Goal: Communication & Community: Share content

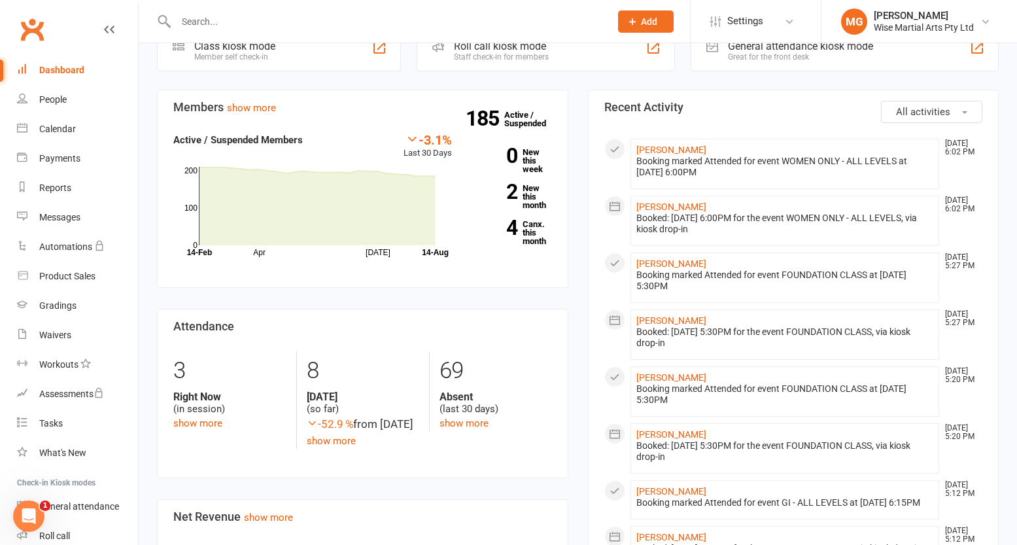
scroll to position [279, 0]
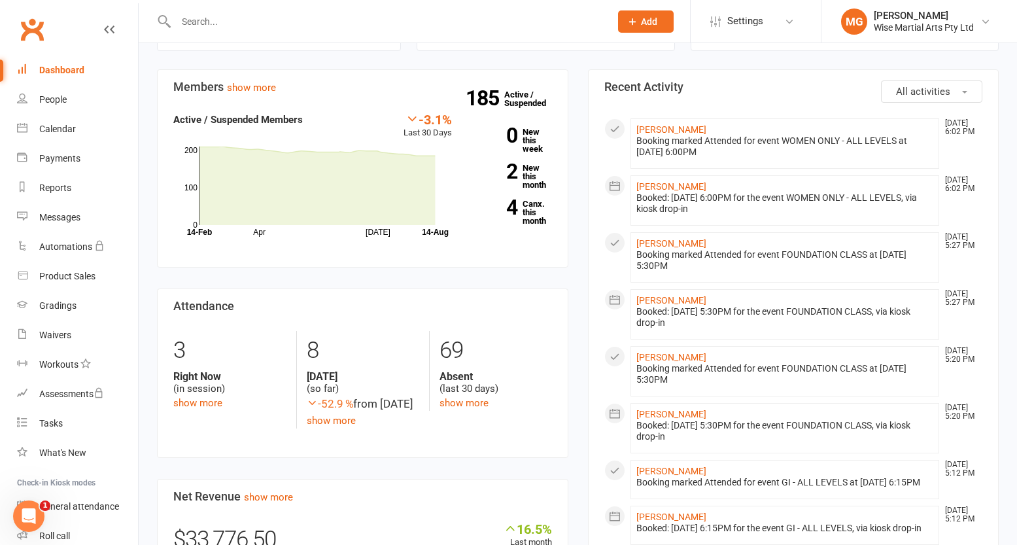
click at [97, 75] on link "Dashboard" at bounding box center [77, 70] width 121 height 29
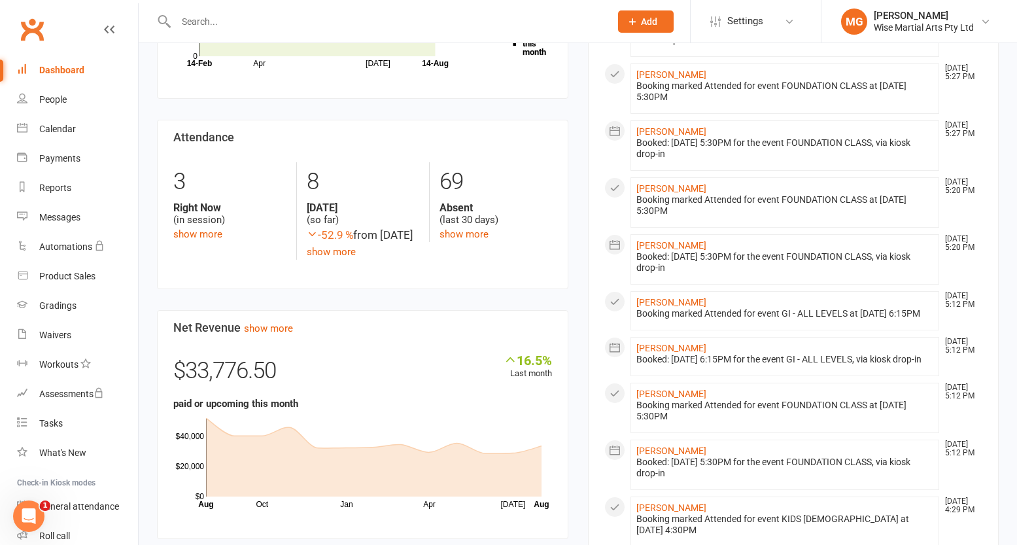
scroll to position [449, 0]
click at [235, 20] on input "text" at bounding box center [386, 21] width 429 height 18
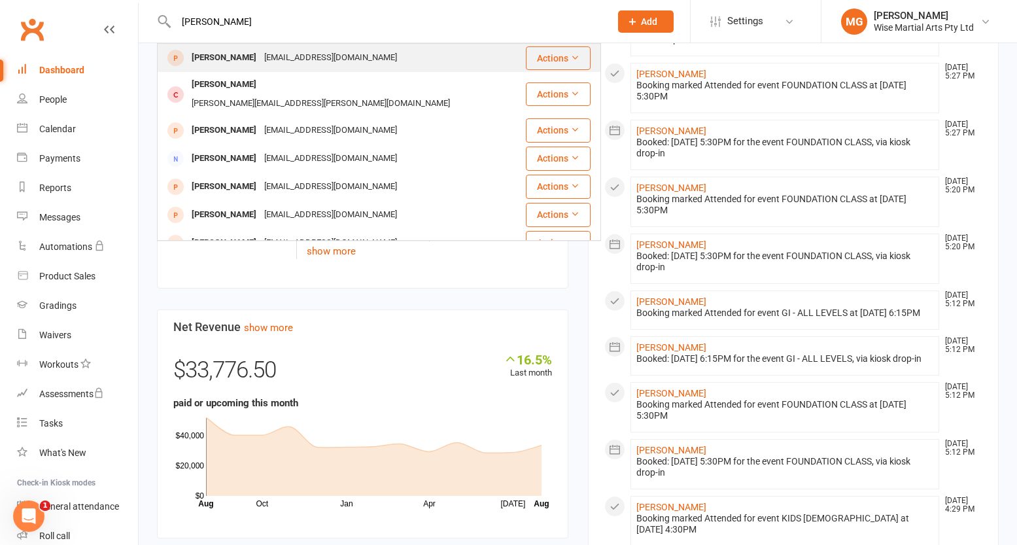
type input "michelle pang"
click at [257, 47] on div "Michelle Cheng michellepang13@gmail.com" at bounding box center [341, 57] width 366 height 27
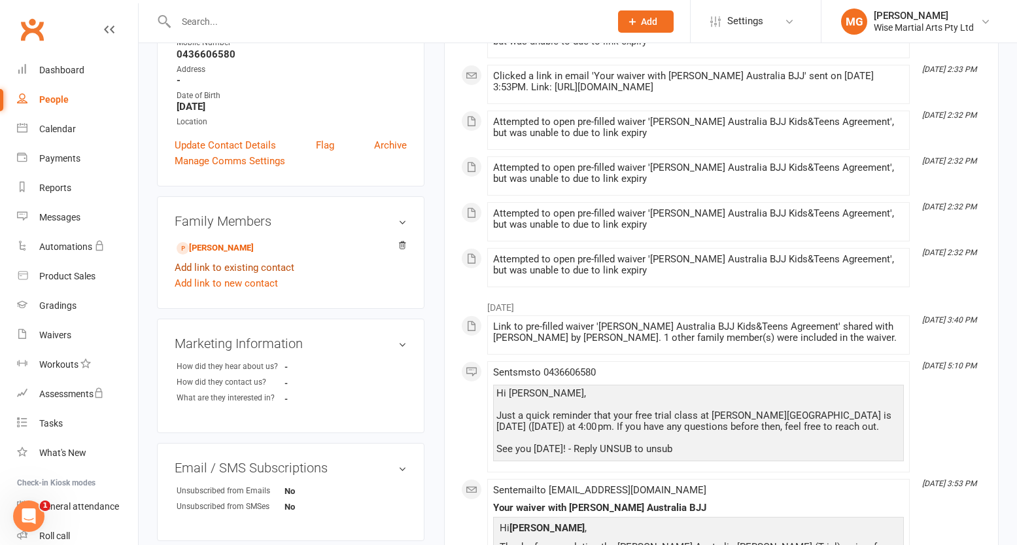
scroll to position [239, 0]
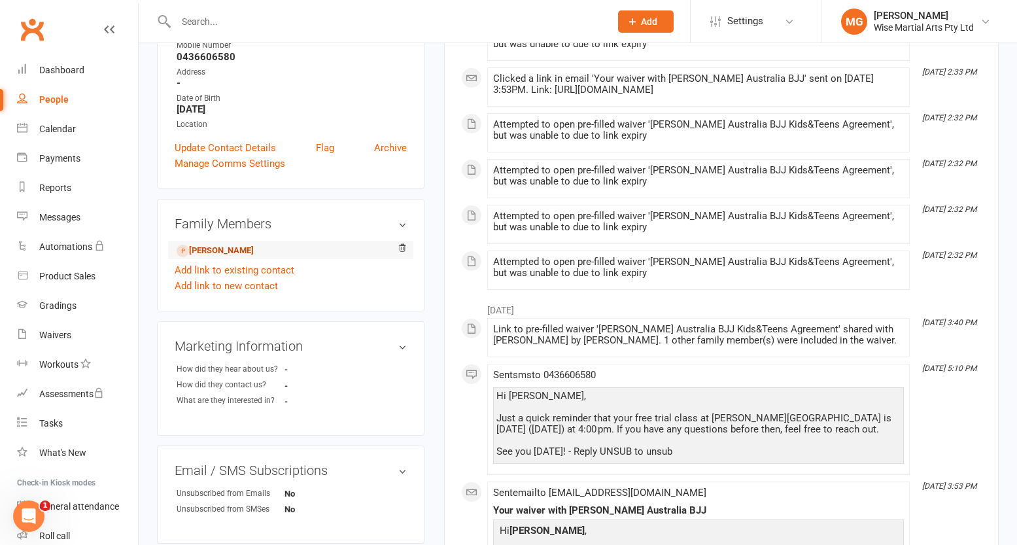
click at [254, 250] on link "Hunter Cheng - Child" at bounding box center [215, 251] width 77 height 14
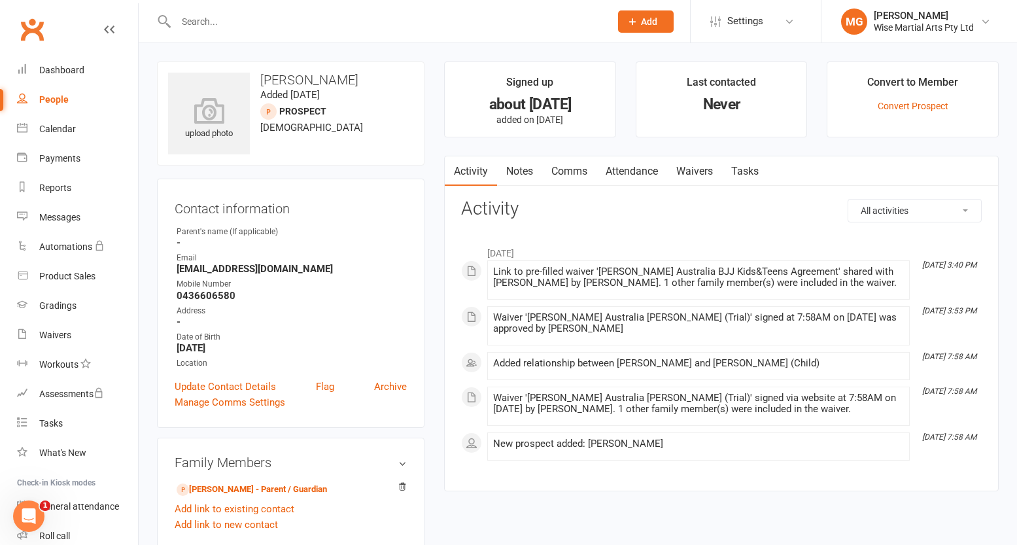
click at [657, 169] on link "Attendance" at bounding box center [631, 171] width 71 height 30
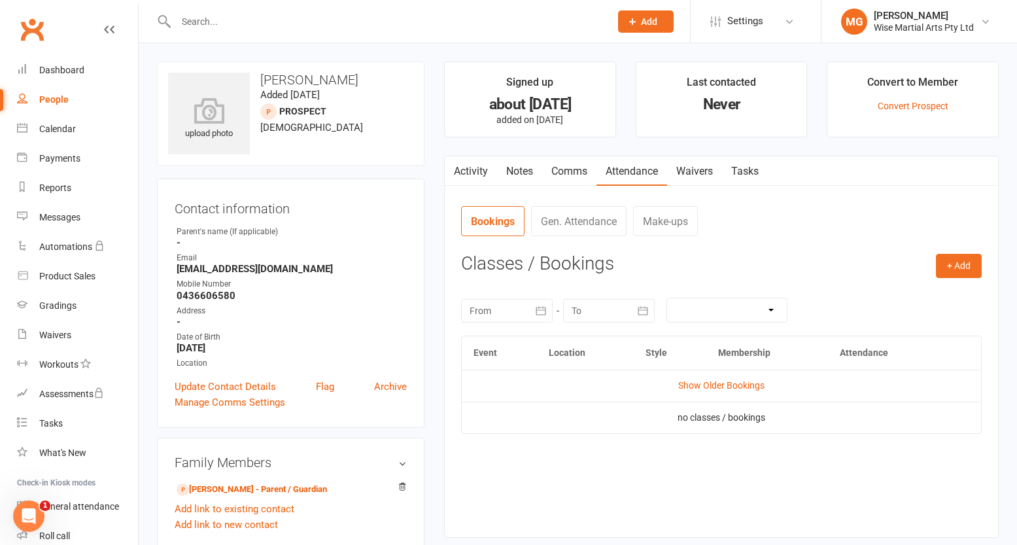
click at [705, 172] on link "Waivers" at bounding box center [694, 171] width 55 height 30
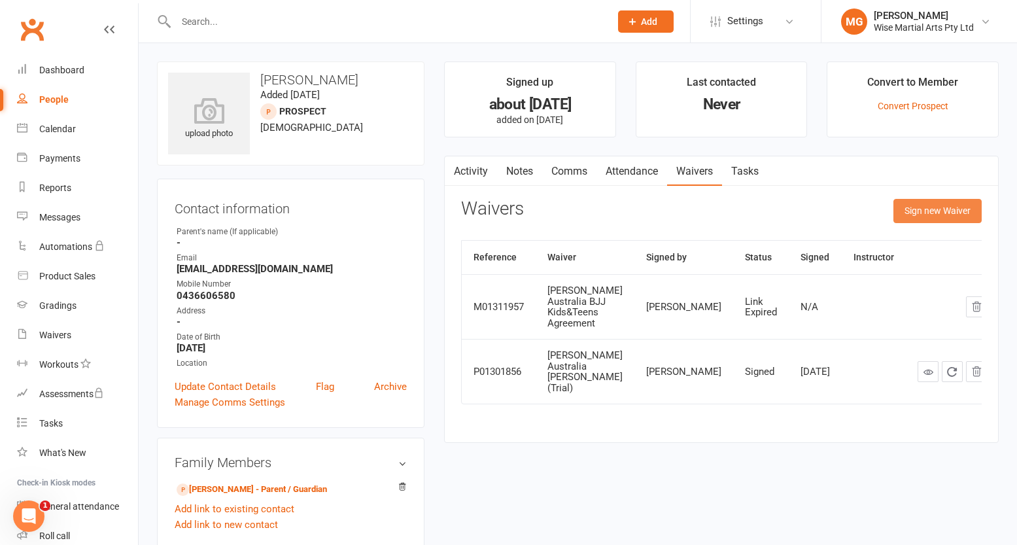
click at [928, 220] on button "Sign new Waiver" at bounding box center [937, 211] width 88 height 24
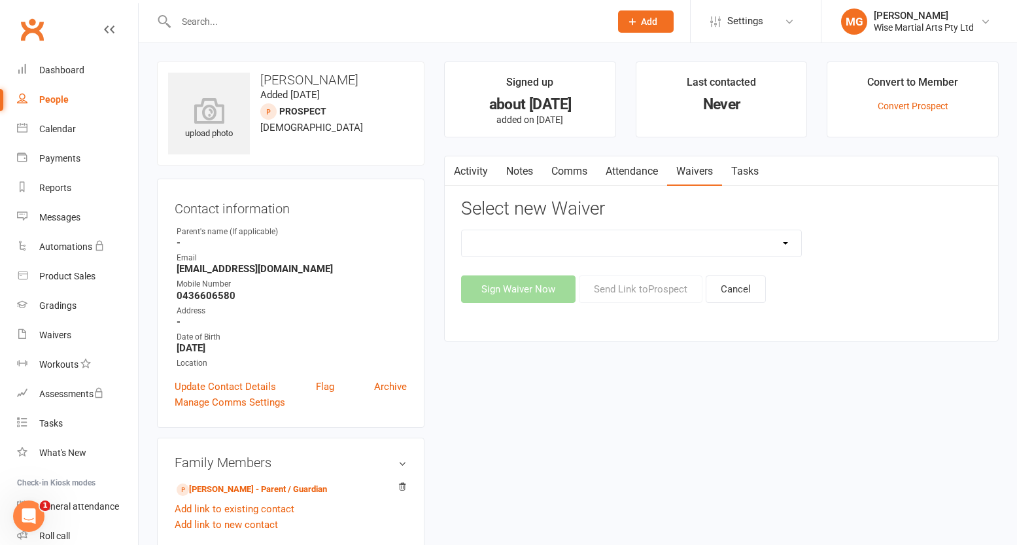
click at [579, 241] on select "10 PASS Change of Payment Details Form Gracie 50% OFF Gracie Australia BJJ Adul…" at bounding box center [631, 243] width 339 height 26
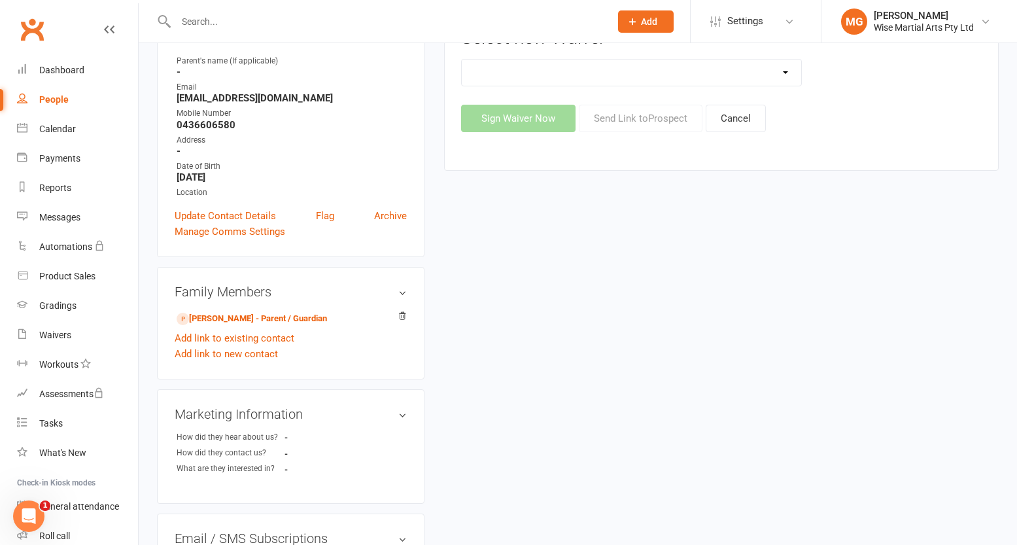
scroll to position [170, 0]
click at [310, 317] on link "Michelle Cheng - Parent / Guardian" at bounding box center [252, 320] width 150 height 14
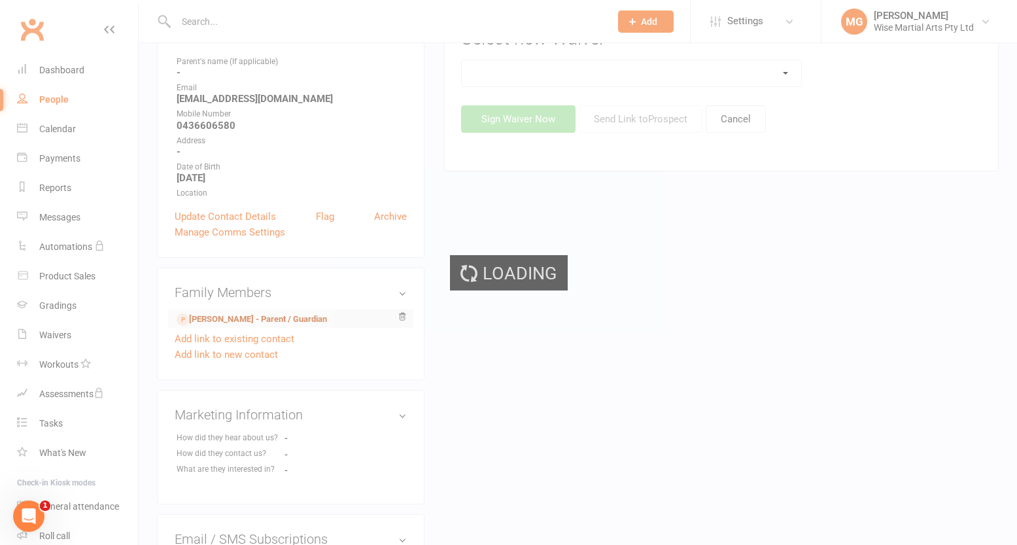
scroll to position [172, 0]
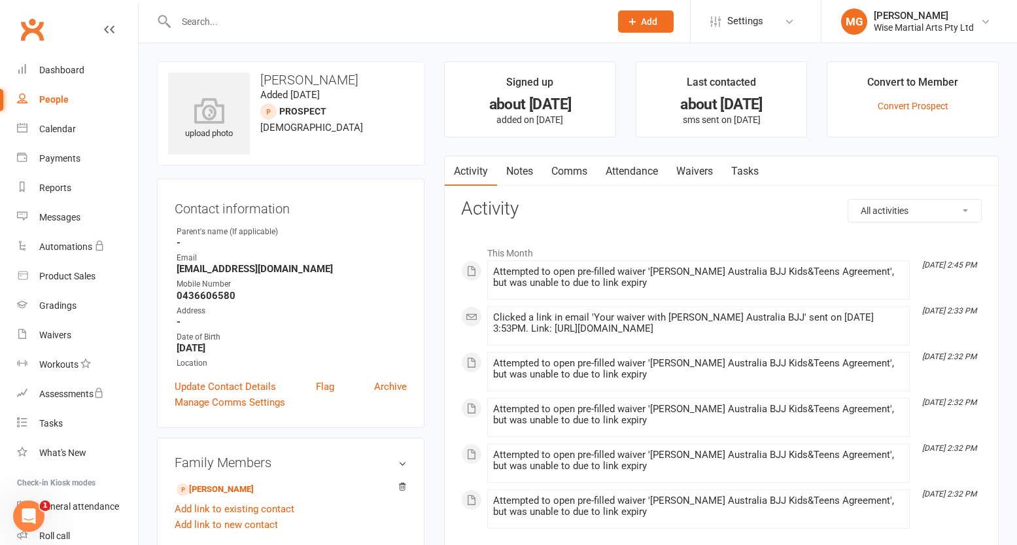
click at [695, 171] on link "Waivers" at bounding box center [694, 171] width 55 height 30
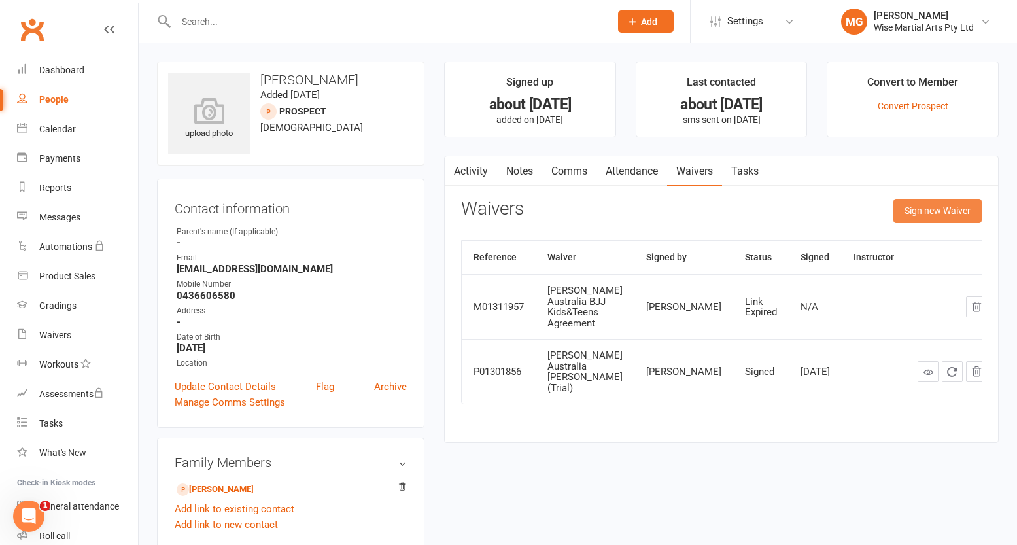
click at [965, 216] on button "Sign new Waiver" at bounding box center [937, 211] width 88 height 24
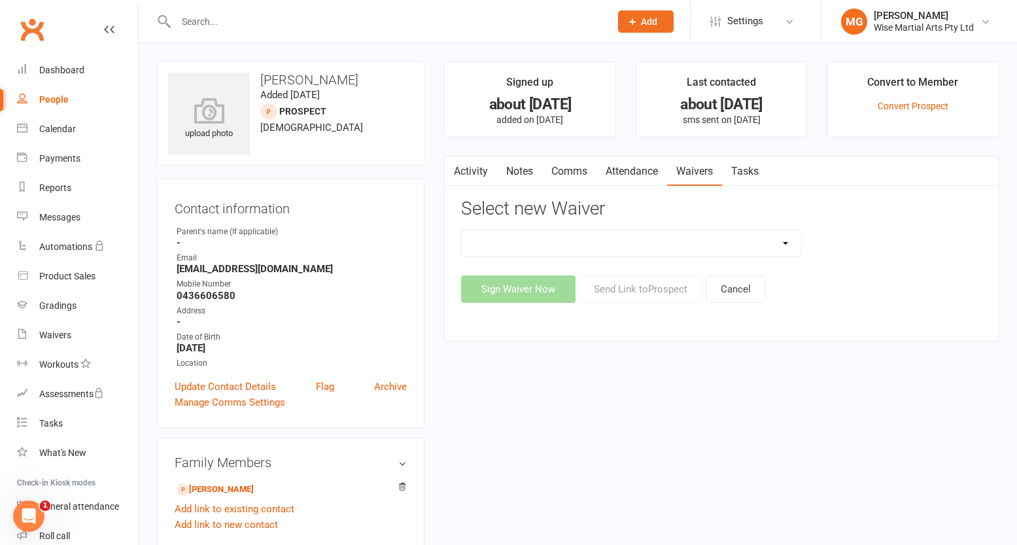
click at [615, 245] on select "10 PASS Change of Payment Details Form Gracie 50% OFF Gracie Australia BJJ Adul…" at bounding box center [631, 243] width 339 height 26
click at [535, 241] on select "10 PASS Change of Payment Details Form Gracie 50% OFF Gracie Australia BJJ Adul…" at bounding box center [631, 243] width 339 height 26
click at [753, 245] on select "10 PASS Change of Payment Details Form Gracie 50% OFF Gracie Australia BJJ Adul…" at bounding box center [631, 243] width 339 height 26
select select "10964"
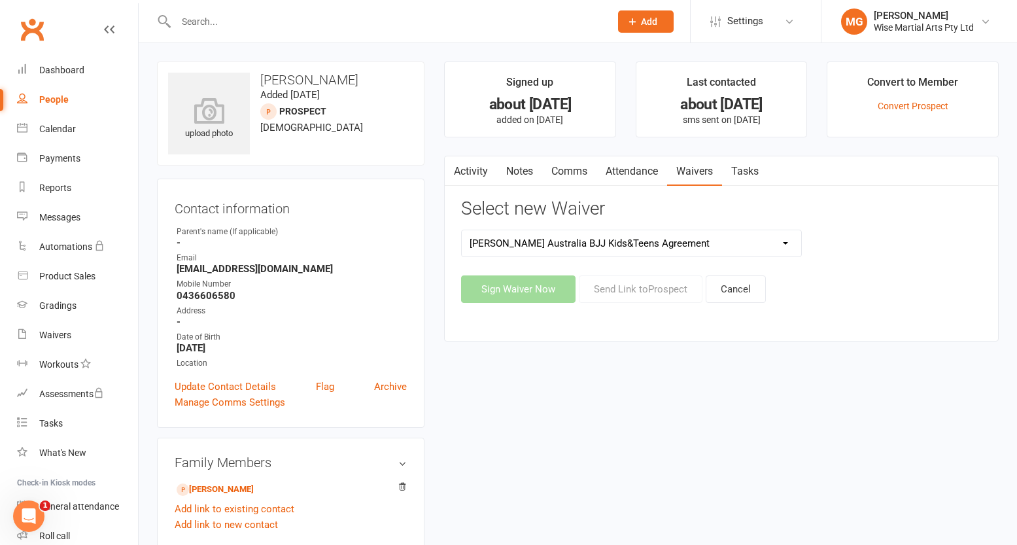
click at [462, 230] on select "10 PASS Change of Payment Details Form Gracie 50% OFF Gracie Australia BJJ Adul…" at bounding box center [631, 243] width 339 height 26
click at [649, 286] on button "Send Link to Prospect" at bounding box center [641, 288] width 124 height 27
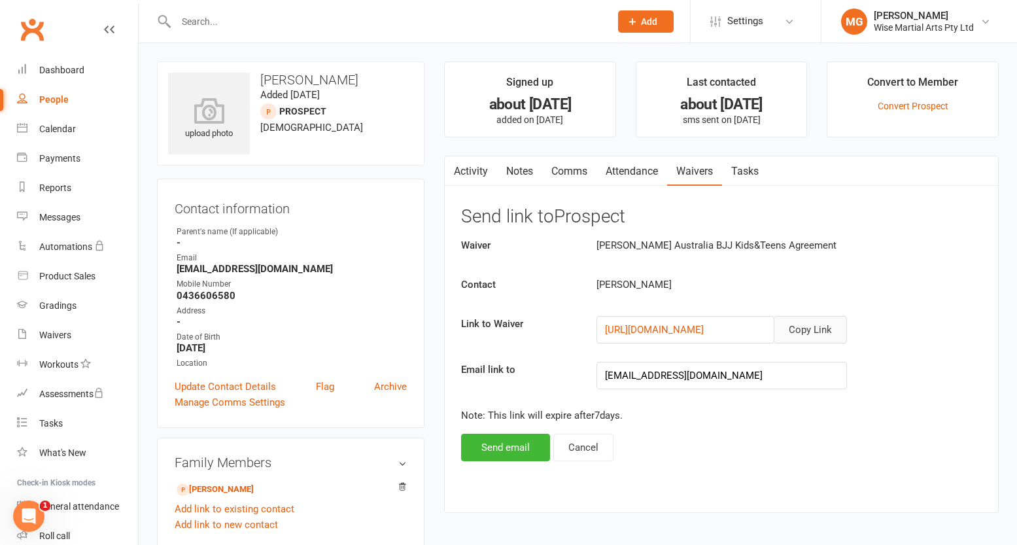
click at [812, 339] on button "Copy Link" at bounding box center [810, 329] width 73 height 27
click at [526, 170] on link "Notes" at bounding box center [519, 171] width 45 height 30
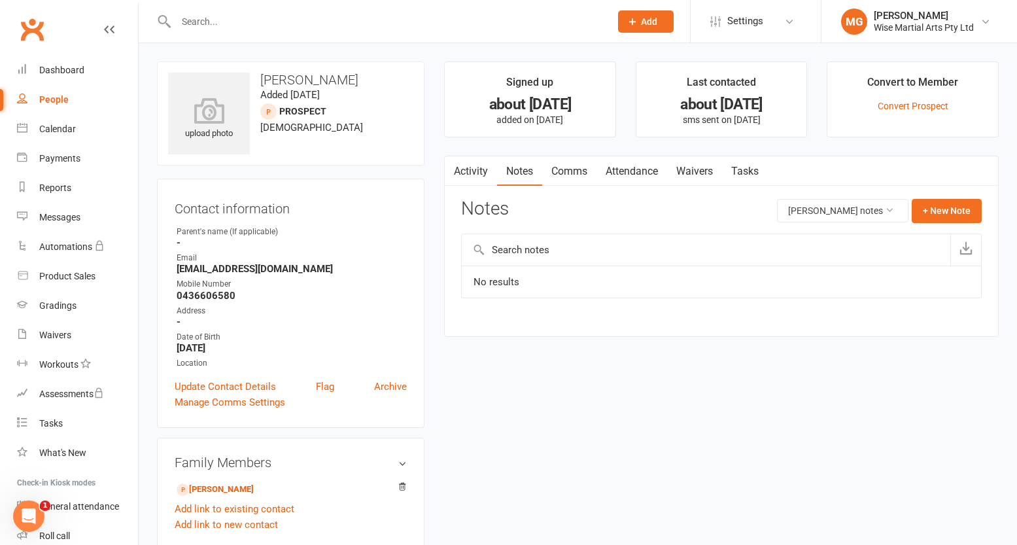
click at [558, 169] on link "Comms" at bounding box center [569, 171] width 54 height 30
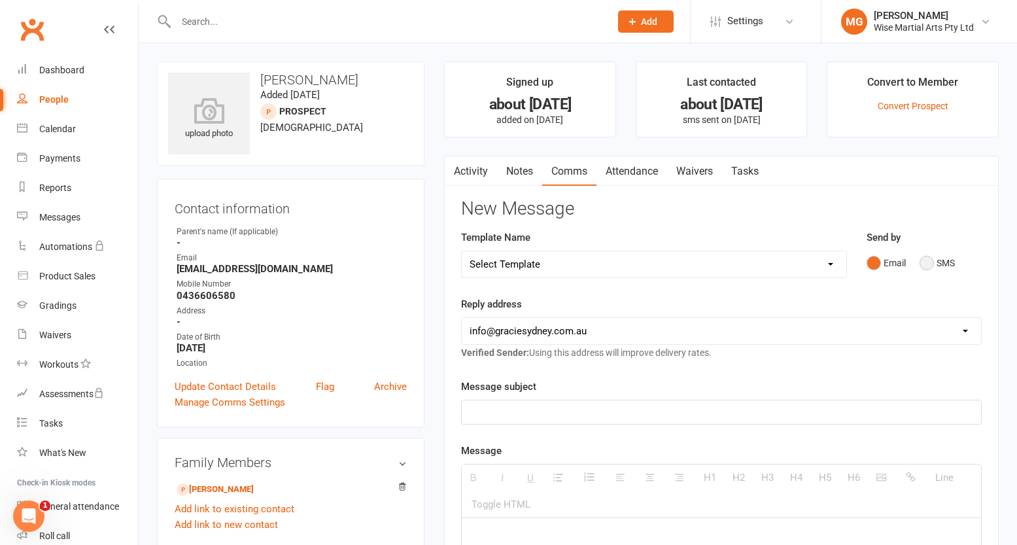
click at [950, 269] on button "SMS" at bounding box center [937, 262] width 35 height 25
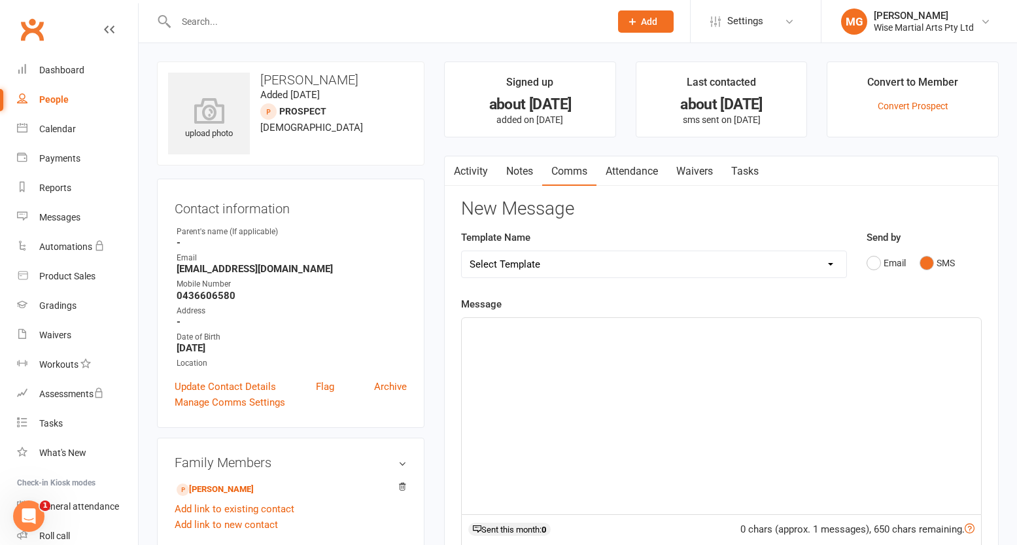
click at [606, 381] on div at bounding box center [721, 416] width 519 height 196
paste div
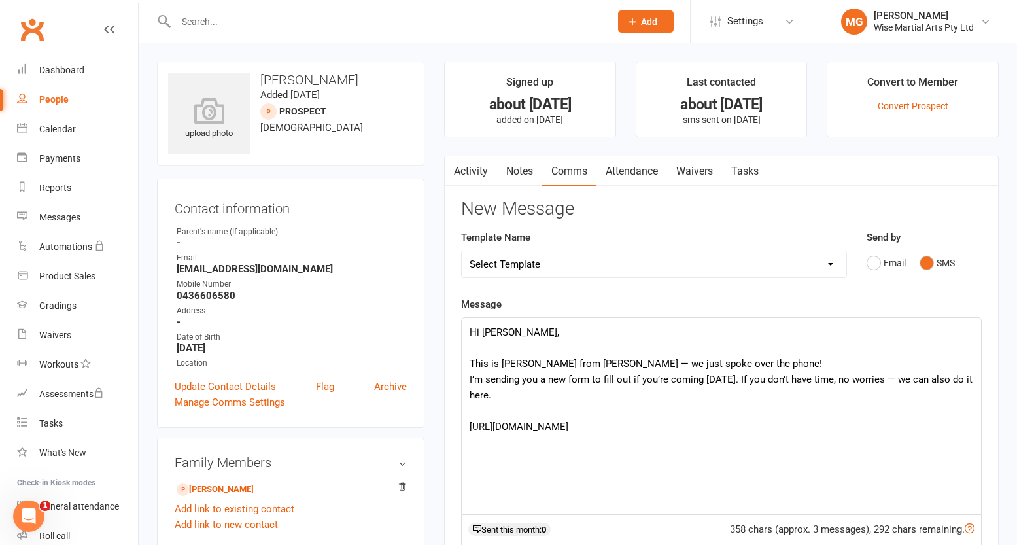
click at [500, 346] on p at bounding box center [722, 348] width 504 height 16
click at [501, 364] on p "This is Matej from Gracie — we just spoke over the phone!" at bounding box center [722, 364] width 504 height 16
click at [506, 389] on p "I’m sending you a new form to fill out if you’re coming tomorrow. If you don’t …" at bounding box center [722, 386] width 504 height 31
drag, startPoint x: 525, startPoint y: 388, endPoint x: 823, endPoint y: 395, distance: 298.3
click at [823, 395] on p "I’m sending you a new form to fill out if you’re coming tomorrow. If you don’t …" at bounding box center [722, 386] width 504 height 31
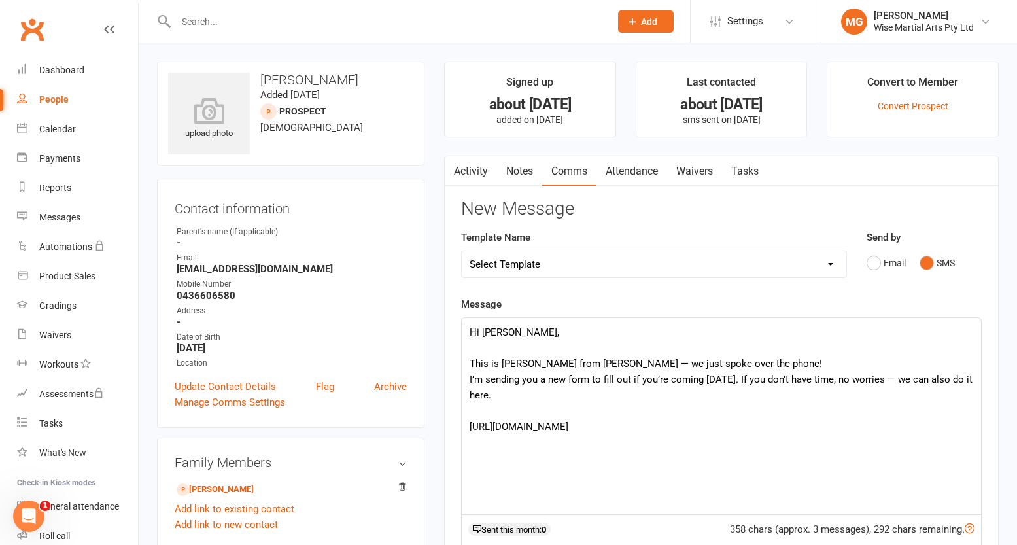
click at [673, 456] on div "Hi Michelle, This is Matej from Gracie — we just spoke over the phone! I’m send…" at bounding box center [721, 416] width 519 height 196
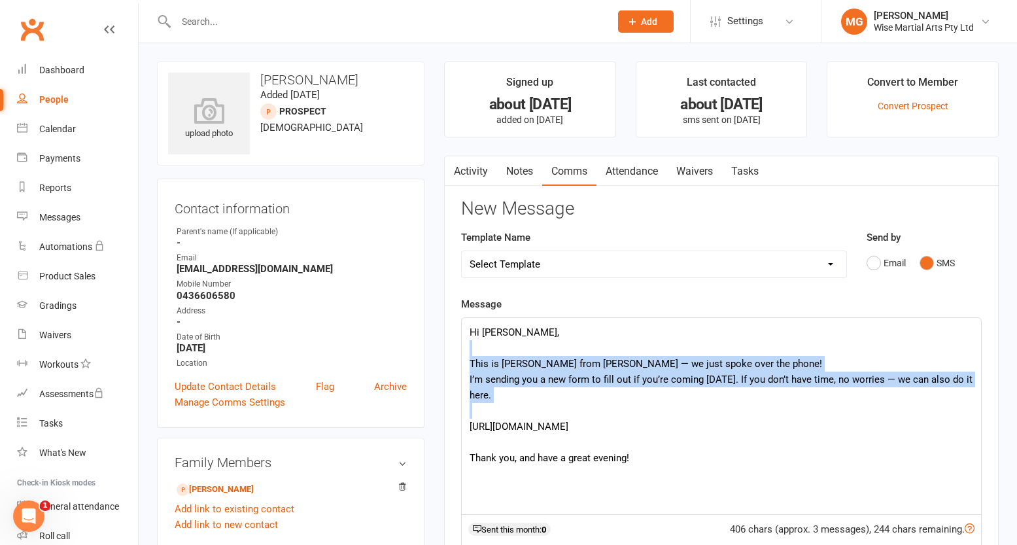
drag, startPoint x: 547, startPoint y: 402, endPoint x: 512, endPoint y: 356, distance: 56.9
click at [500, 353] on div "Hi Michelle, This is Matej from Gracie — we just spoke over the phone! I’m send…" at bounding box center [721, 416] width 519 height 196
click at [548, 381] on p "I’m sending you a new form to fill out if you’re coming tomorrow. If you don’t …" at bounding box center [722, 386] width 504 height 31
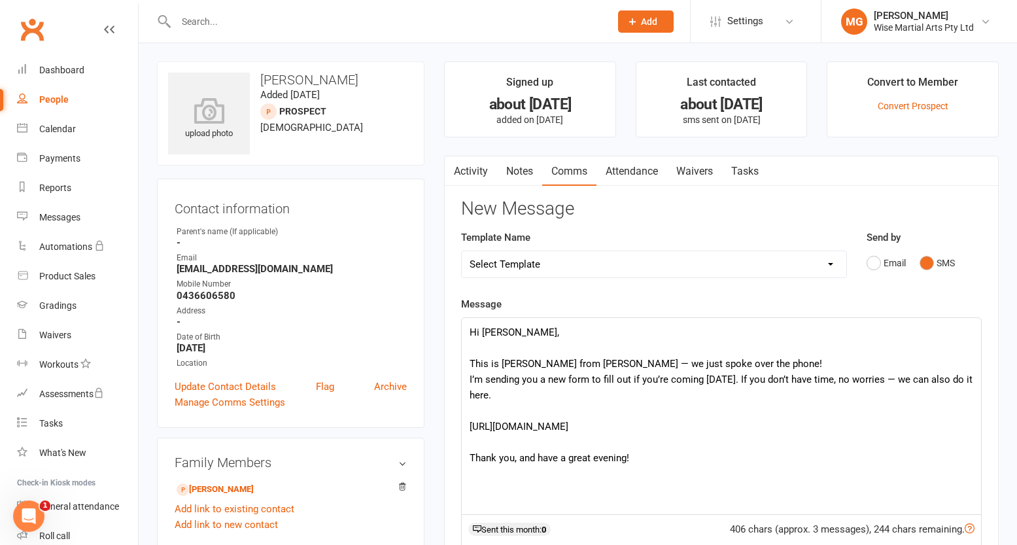
click at [729, 364] on p "This is Matej from Gracie — we just spoke over the phone!" at bounding box center [722, 364] width 504 height 16
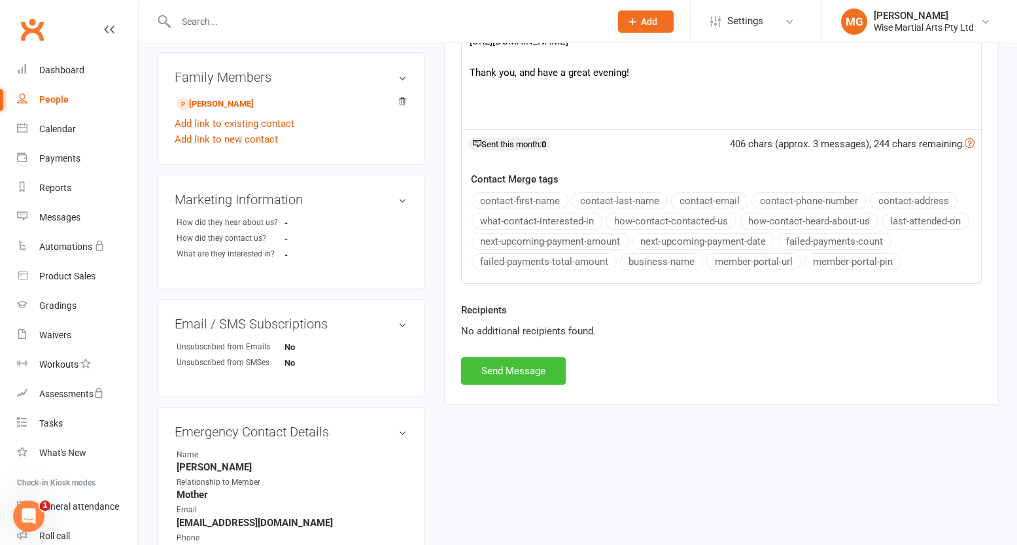
scroll to position [388, 0]
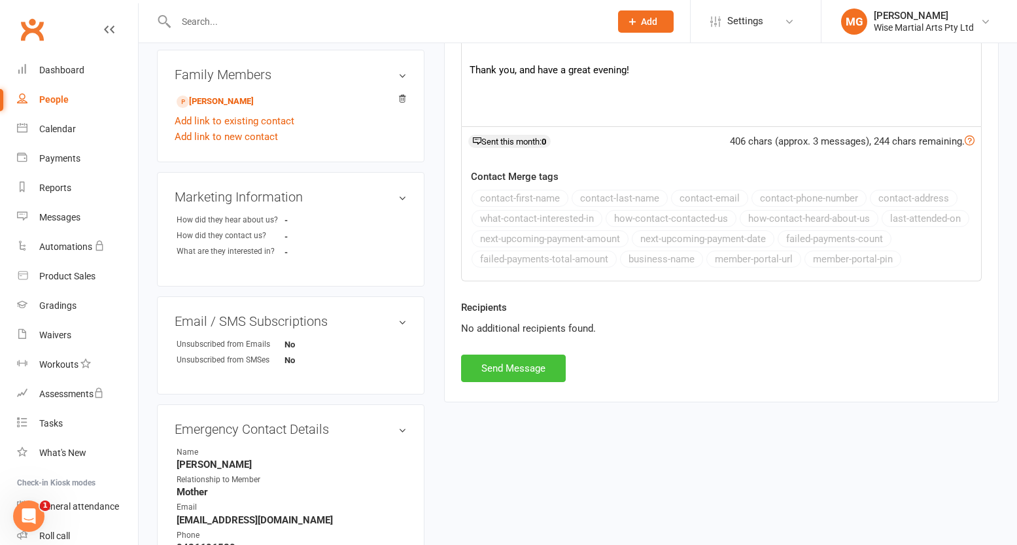
click at [497, 367] on button "Send Message" at bounding box center [513, 367] width 105 height 27
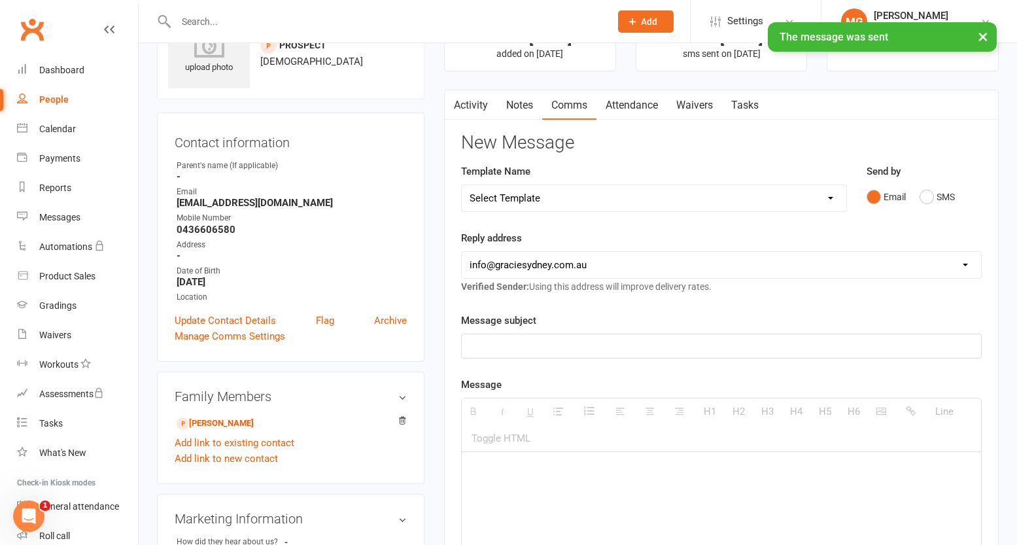
scroll to position [0, 0]
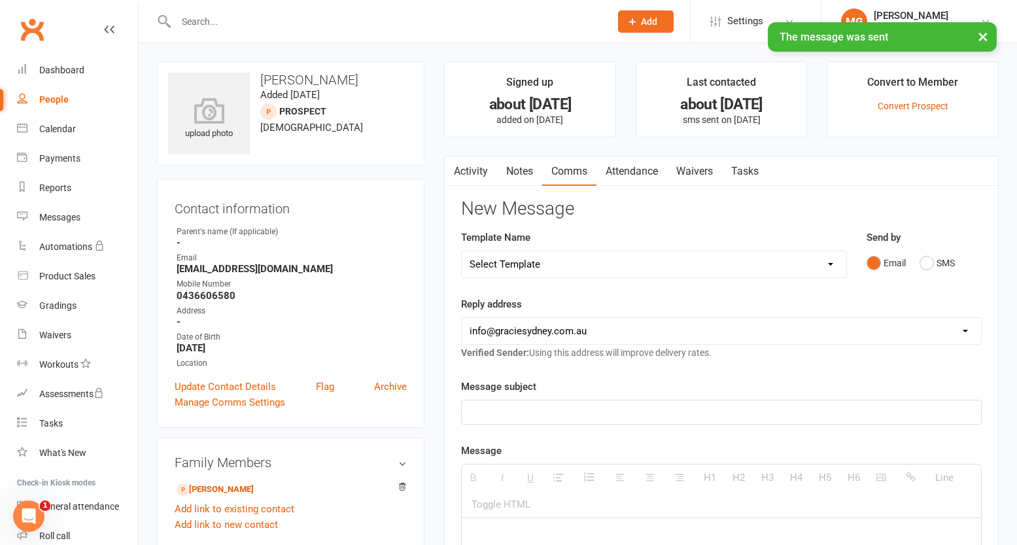
click at [476, 173] on link "Activity" at bounding box center [471, 171] width 52 height 30
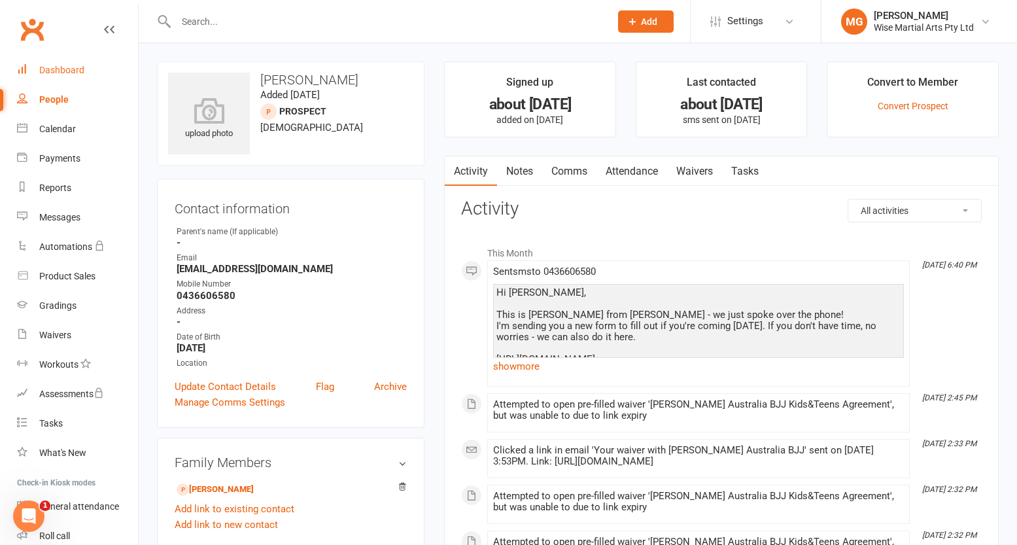
click at [58, 67] on div "Dashboard" at bounding box center [61, 70] width 45 height 10
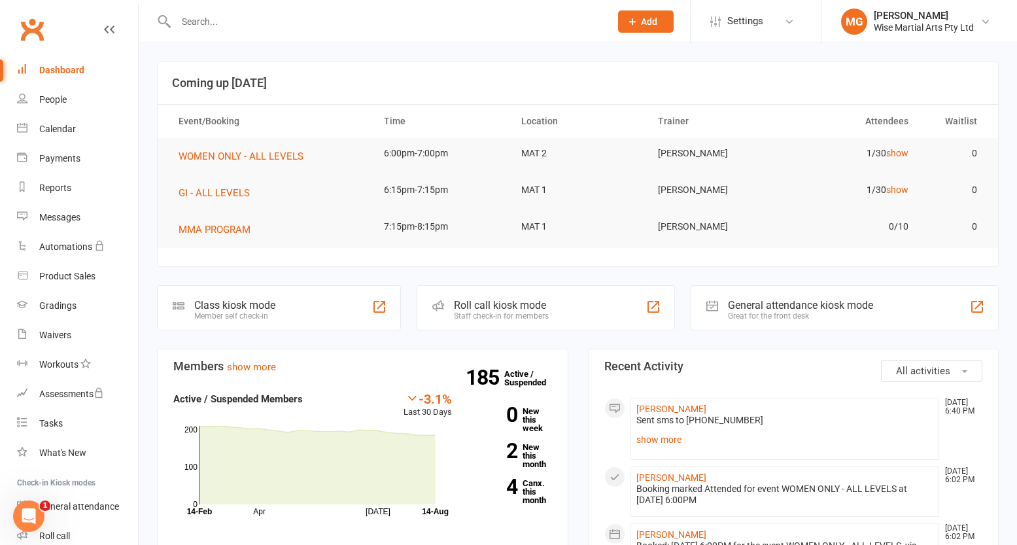
click at [92, 65] on link "Dashboard" at bounding box center [77, 70] width 121 height 29
